Goal: Find specific page/section: Find specific page/section

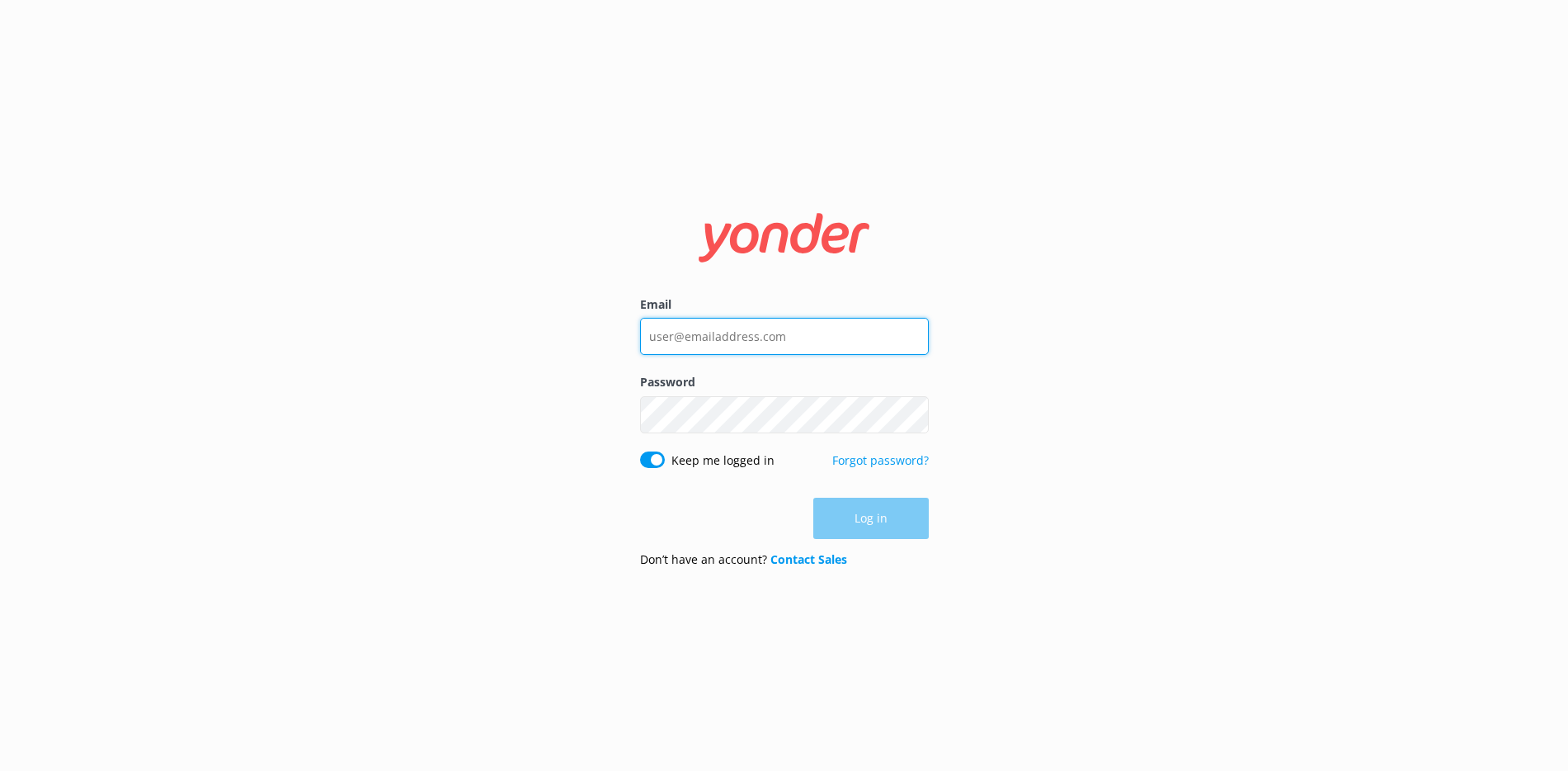
click at [767, 342] on input "Email" at bounding box center [784, 336] width 289 height 37
type input "[EMAIL_ADDRESS][DOMAIN_NAME]"
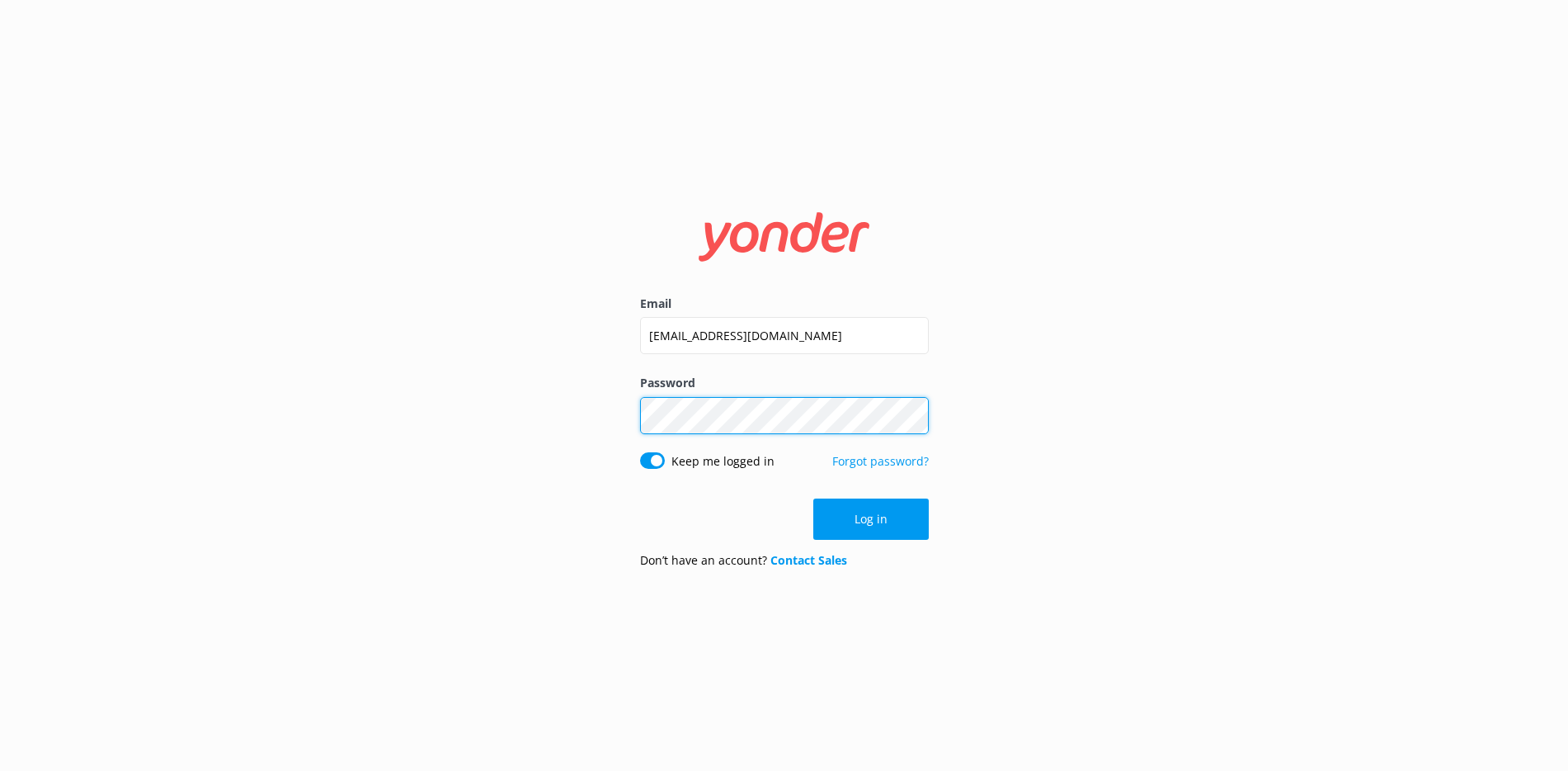
click button "Log in" at bounding box center [871, 519] width 115 height 41
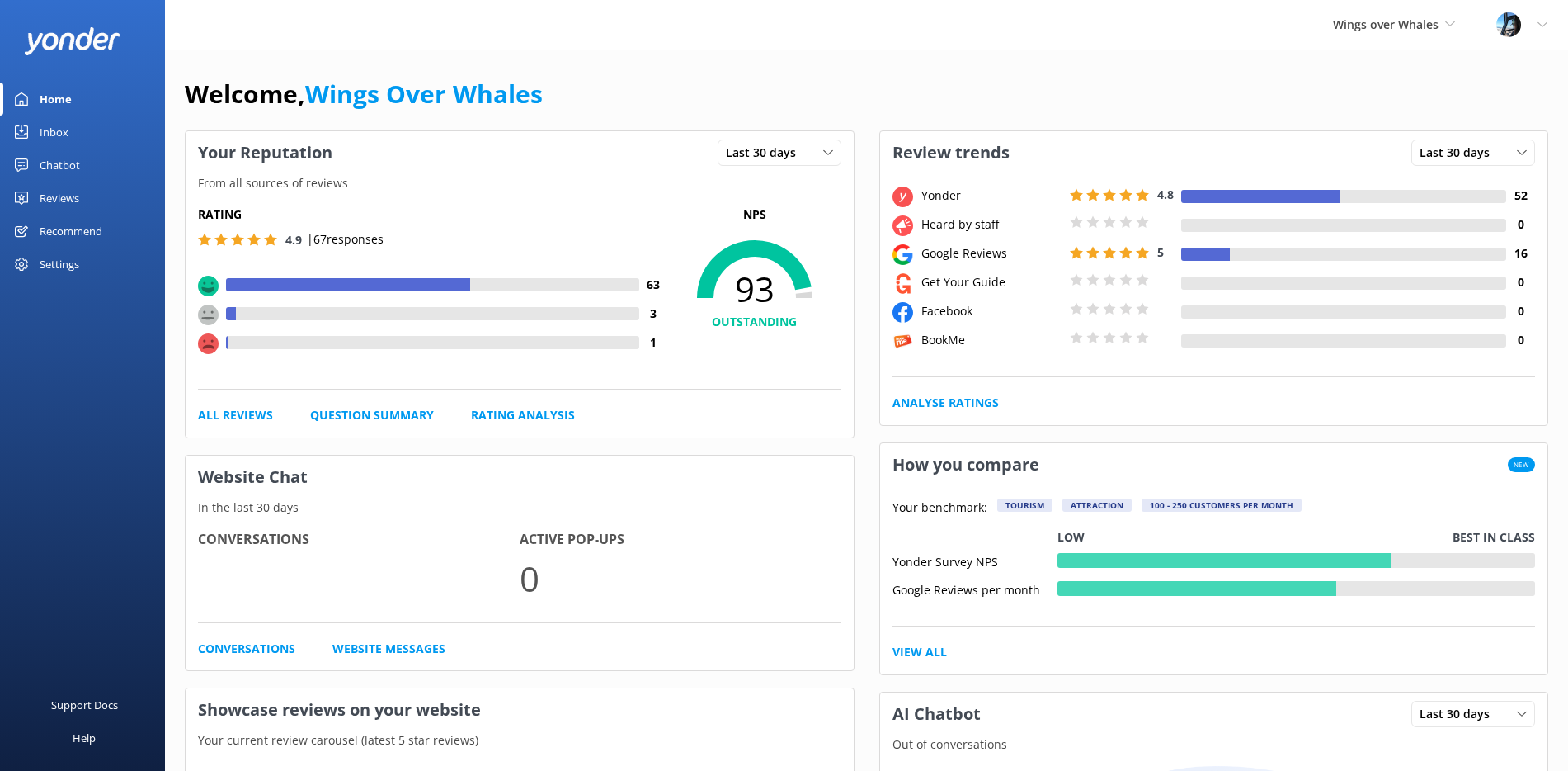
click at [72, 195] on div "Reviews" at bounding box center [59, 197] width 40 height 33
